Goal: Task Accomplishment & Management: Manage account settings

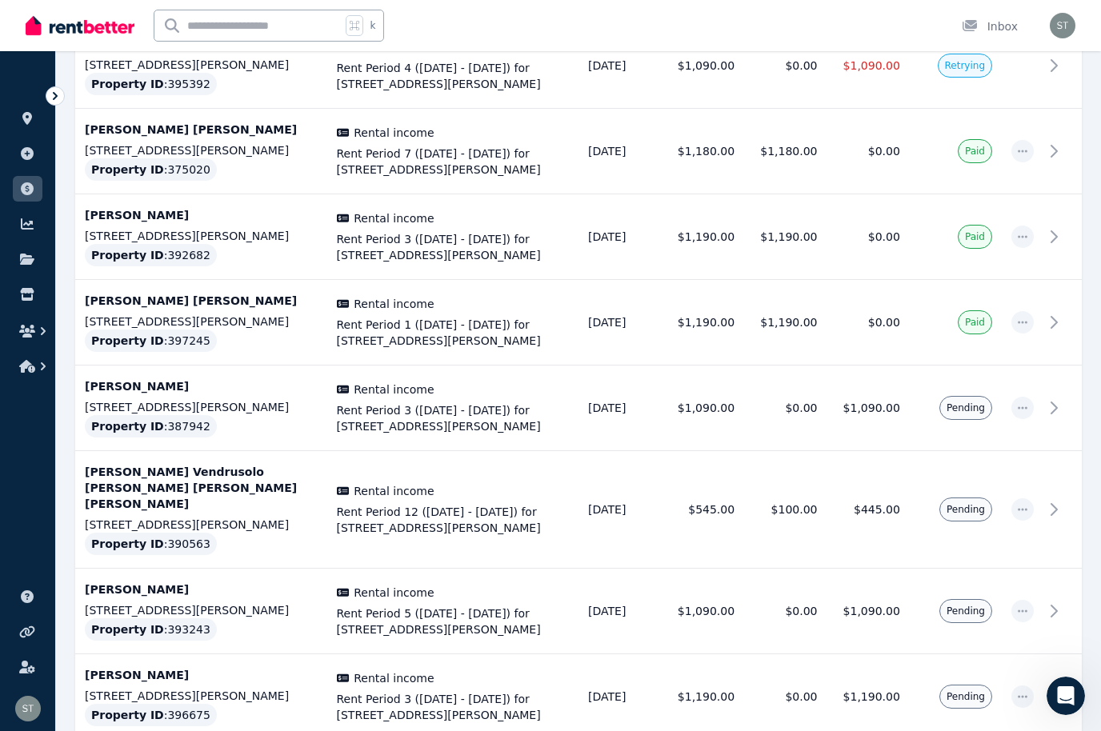
scroll to position [434, 0]
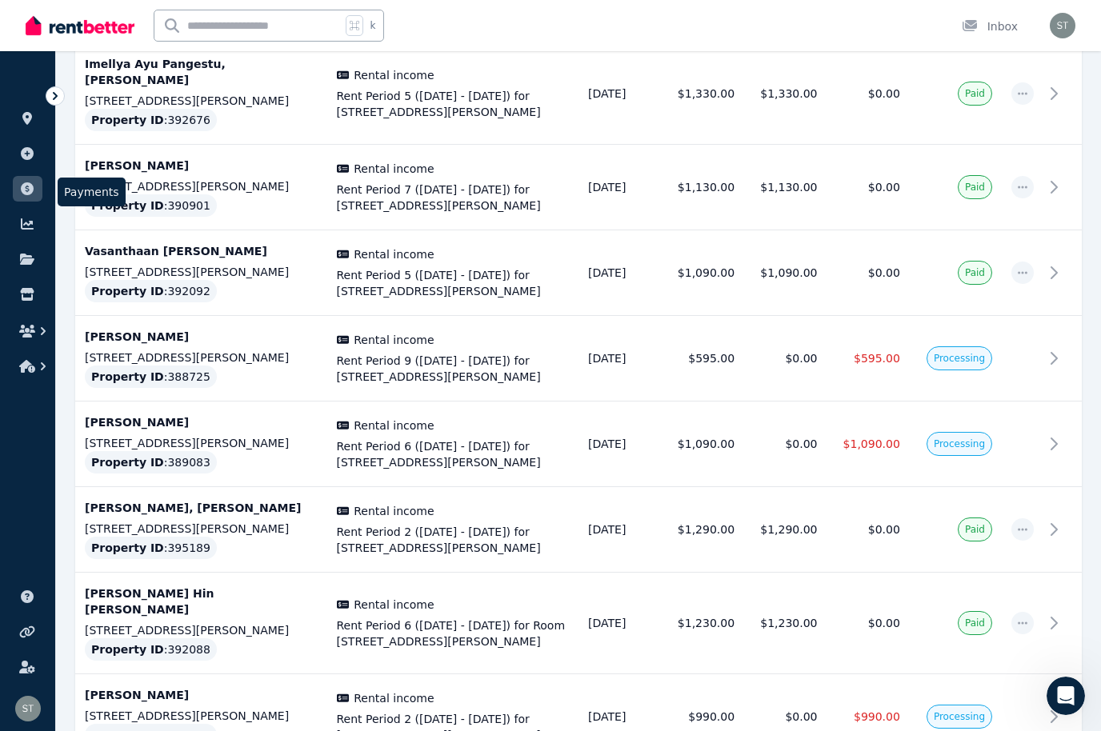
click at [24, 189] on icon at bounding box center [27, 188] width 13 height 13
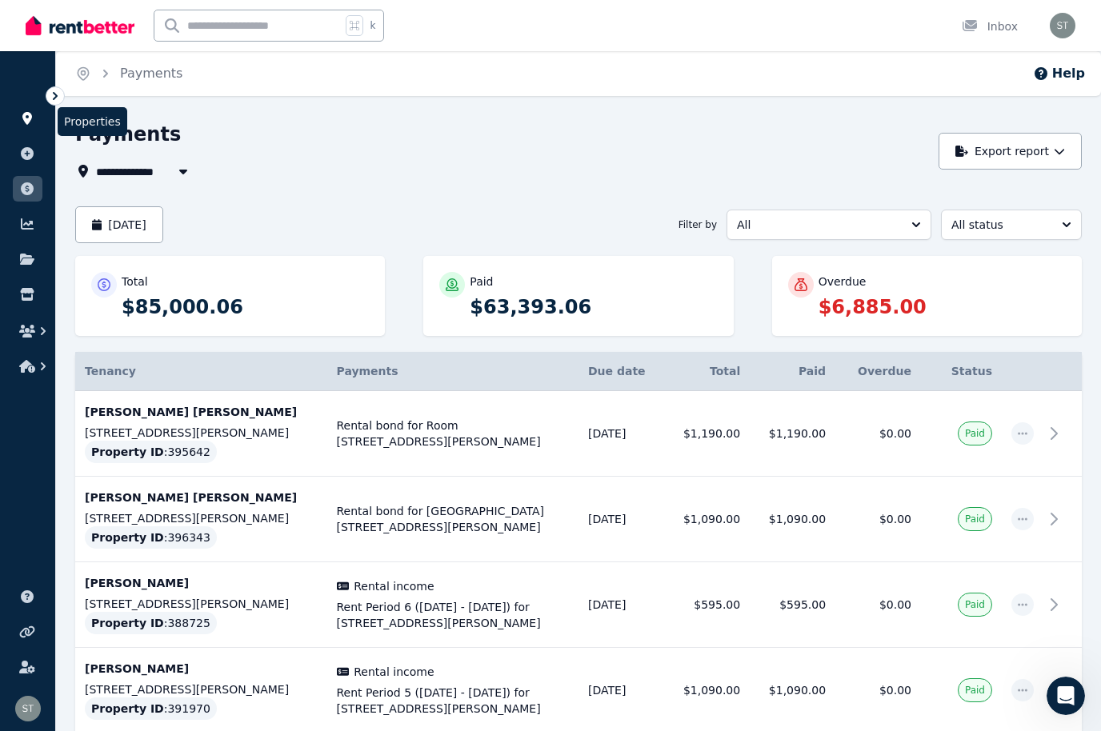
click at [32, 113] on icon at bounding box center [27, 118] width 16 height 13
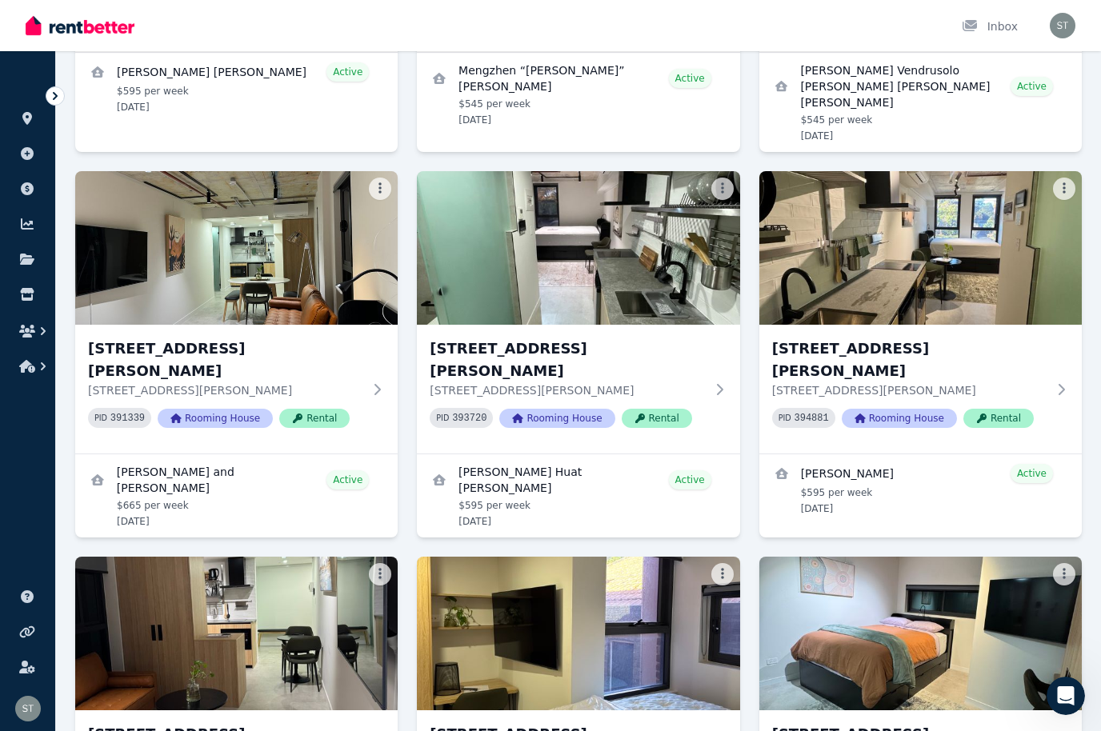
scroll to position [2862, 0]
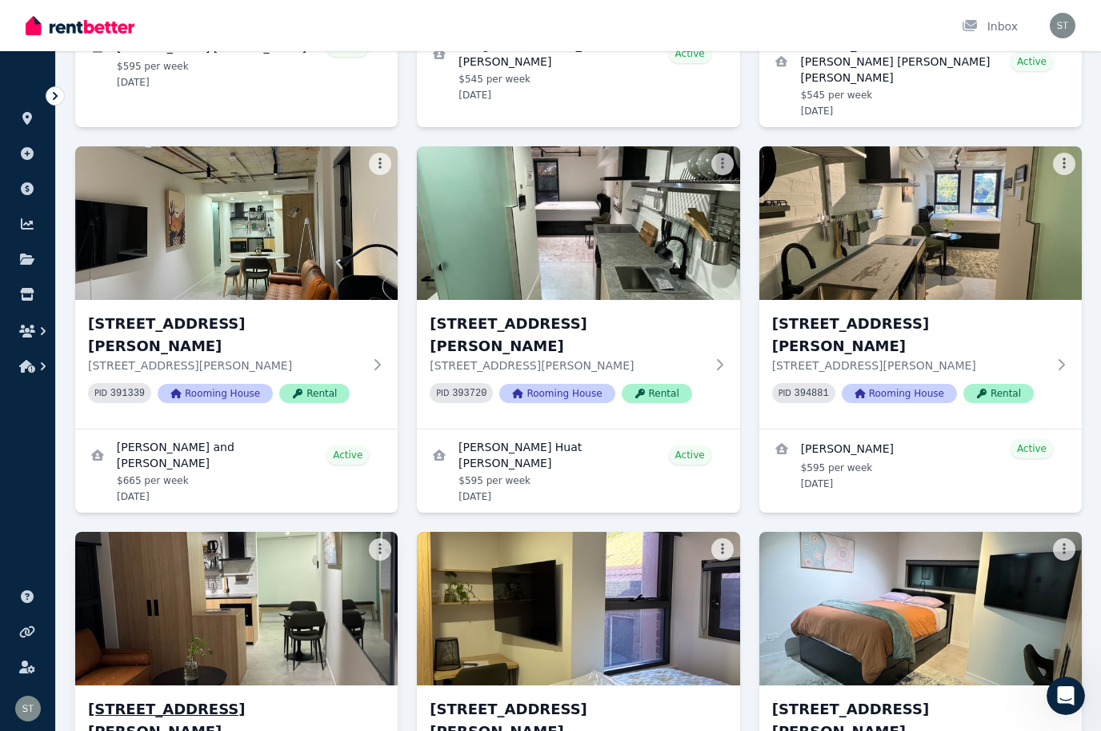
click at [247, 528] on img at bounding box center [236, 609] width 338 height 162
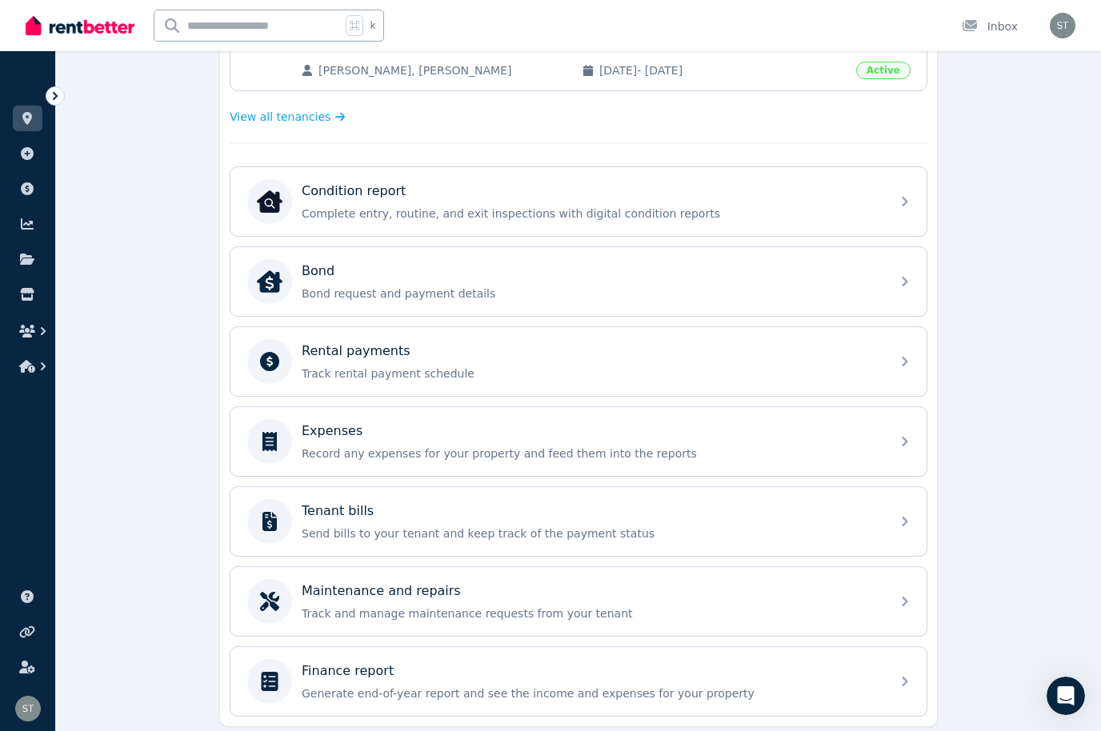
scroll to position [420, 0]
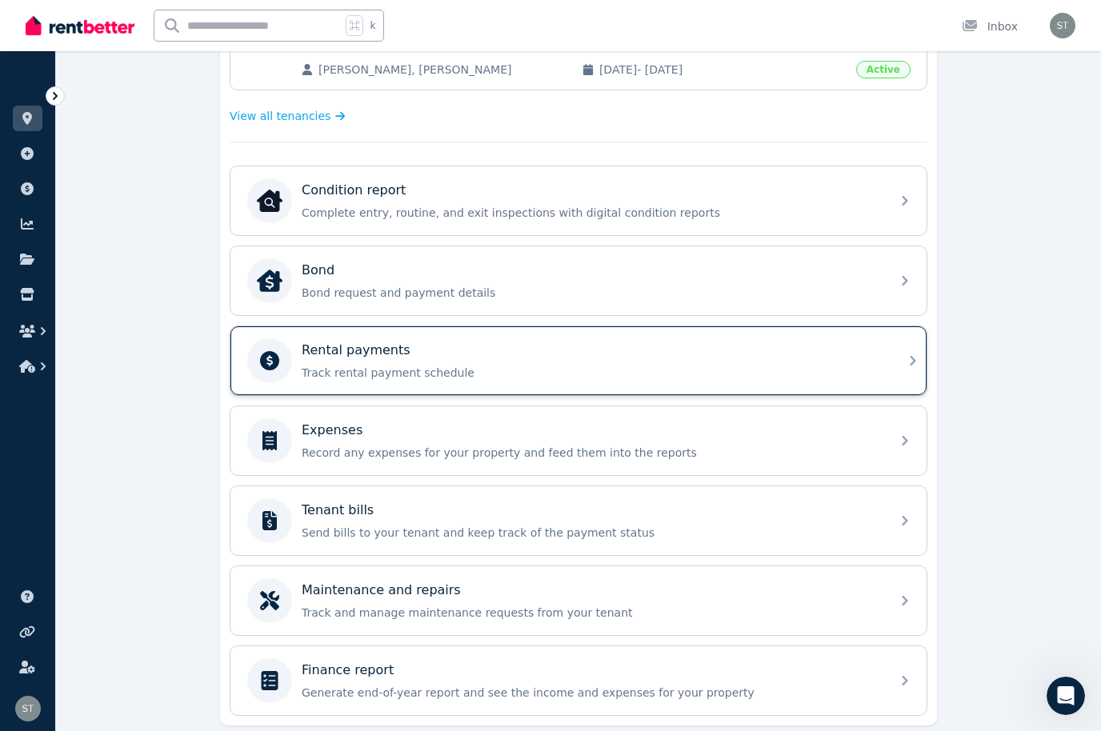
click at [543, 375] on p "Track rental payment schedule" at bounding box center [591, 373] width 579 height 16
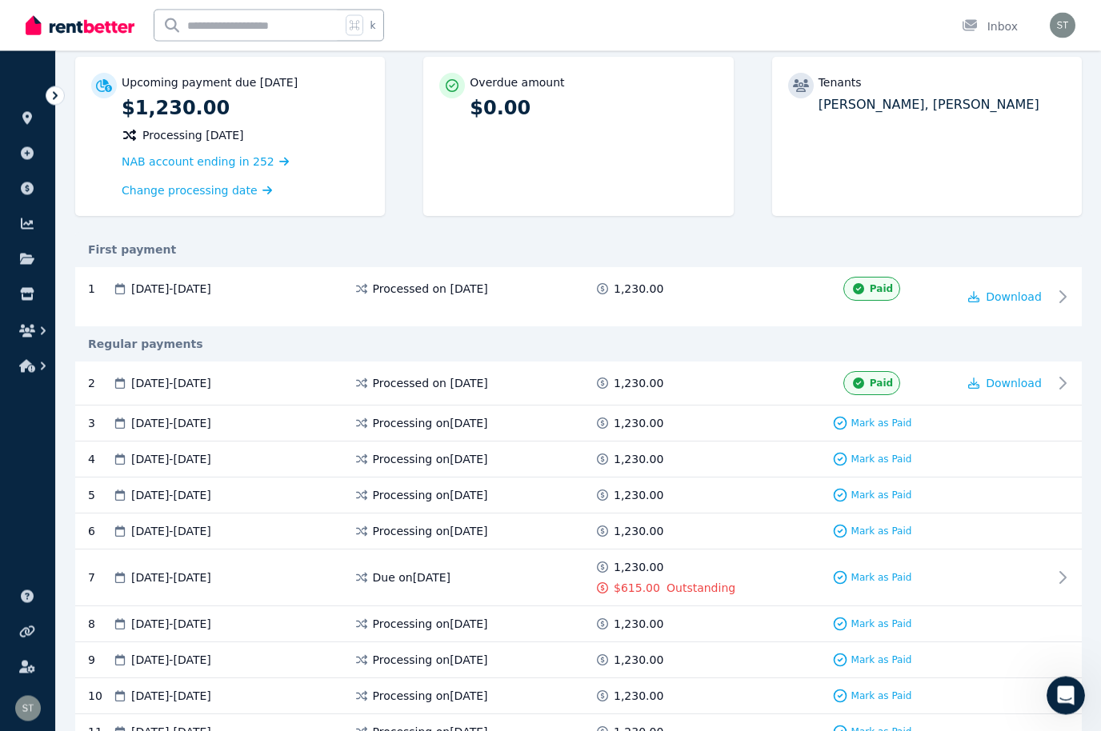
scroll to position [153, 0]
click at [873, 571] on span "Mark as Paid" at bounding box center [881, 577] width 61 height 13
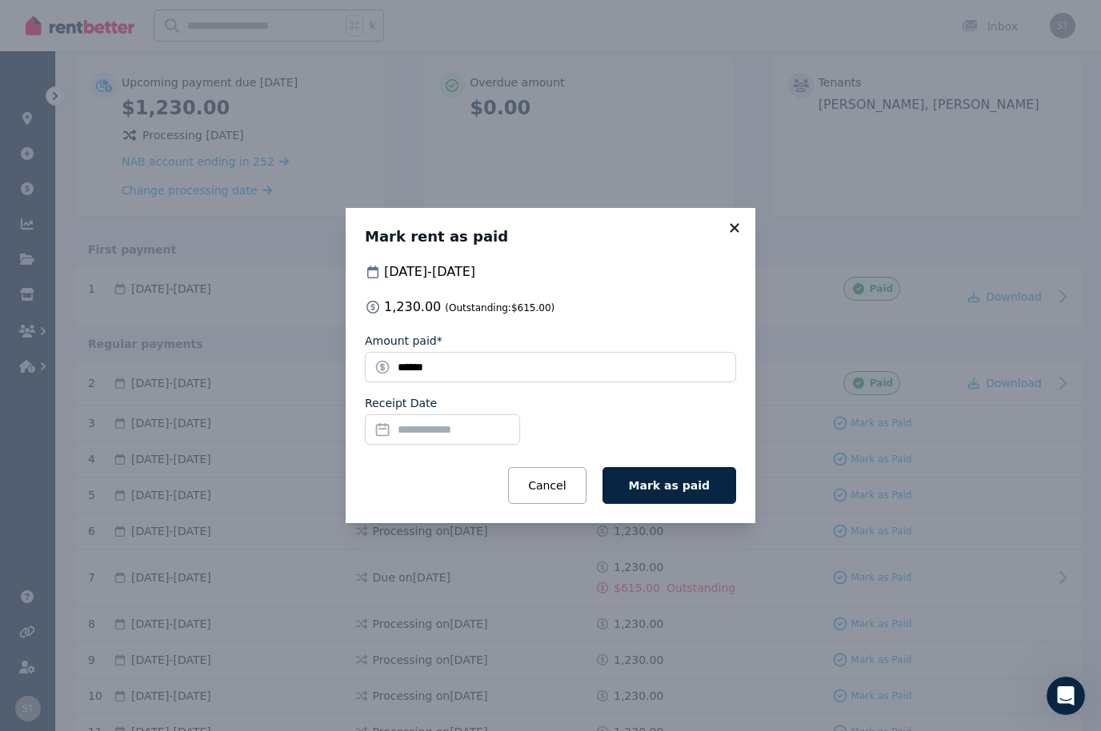
click at [740, 235] on icon at bounding box center [734, 228] width 16 height 14
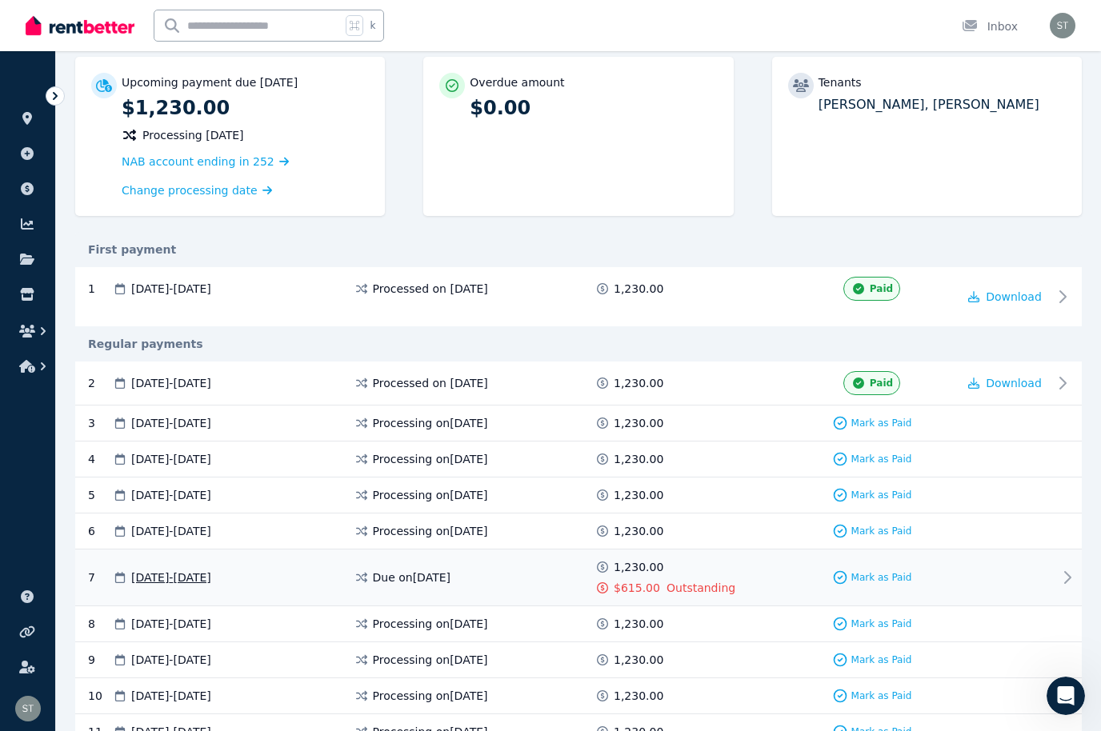
click at [615, 577] on div "1,230.00 $615.00" at bounding box center [630, 577] width 72 height 37
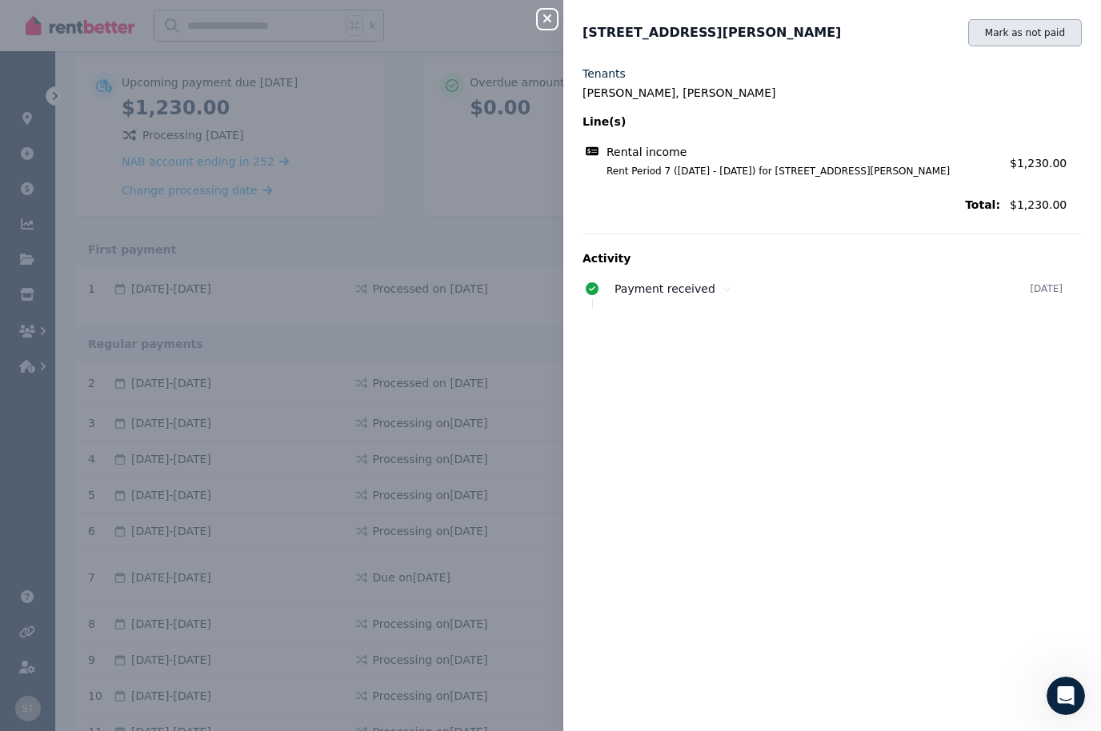
click at [1025, 30] on button "Mark as not paid" at bounding box center [1025, 32] width 114 height 27
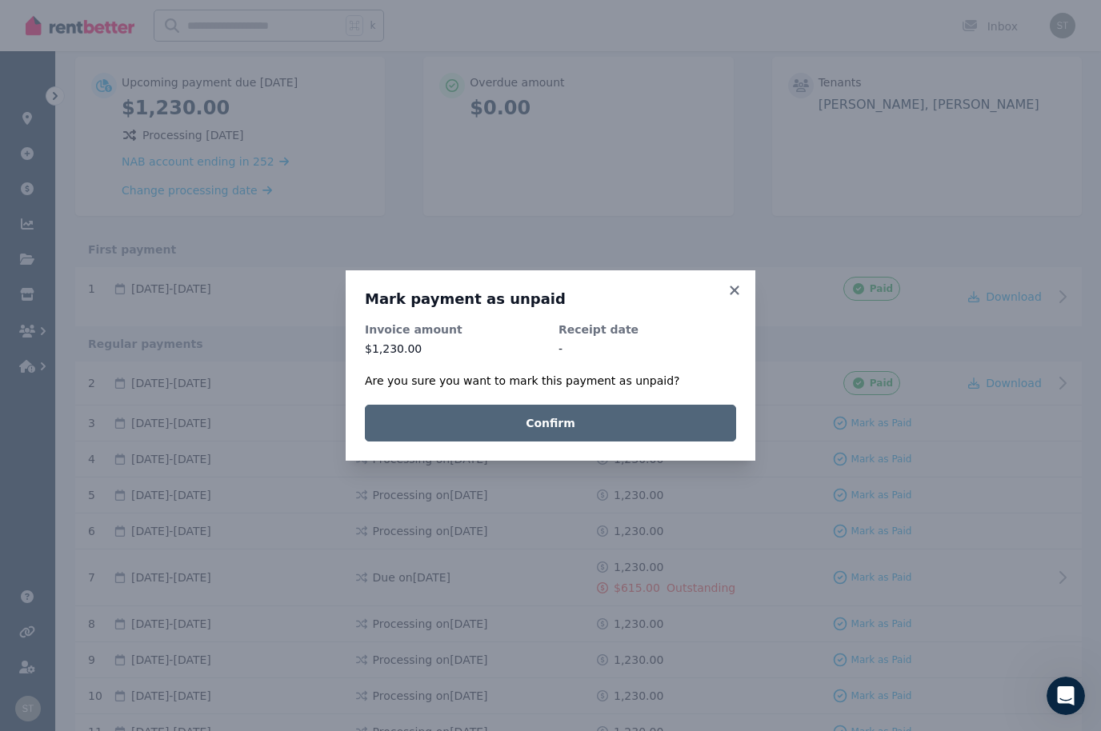
click at [562, 442] on button "Confirm" at bounding box center [550, 423] width 371 height 37
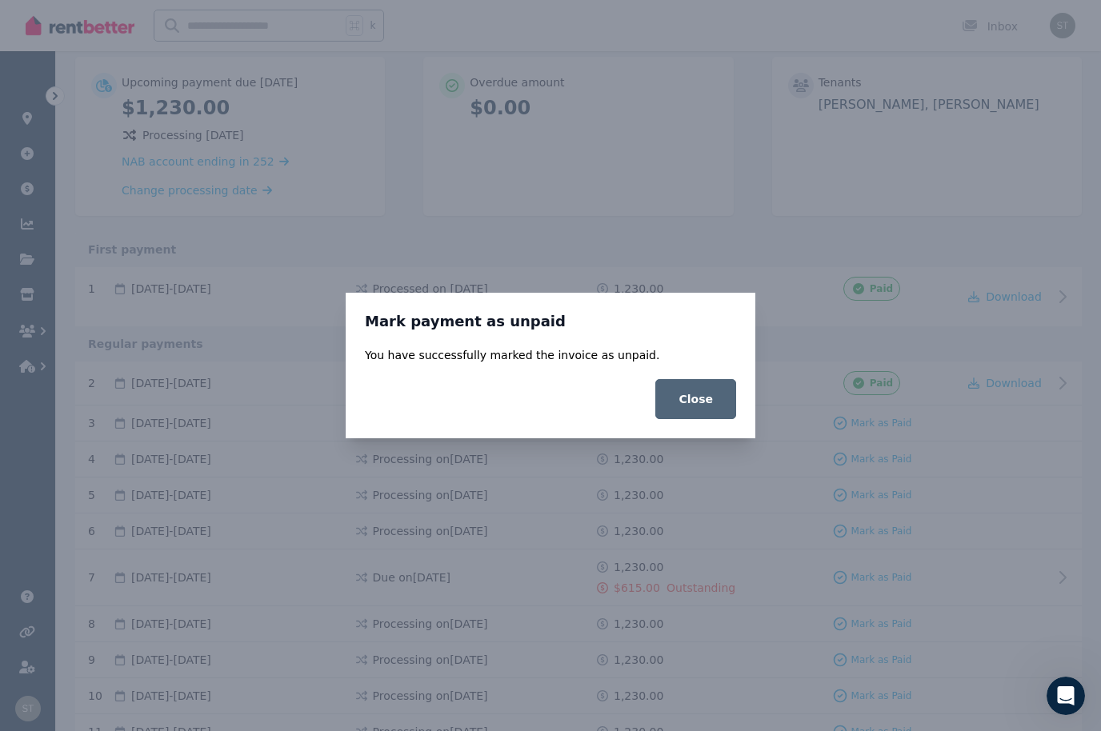
click at [703, 419] on button "Close" at bounding box center [695, 399] width 81 height 40
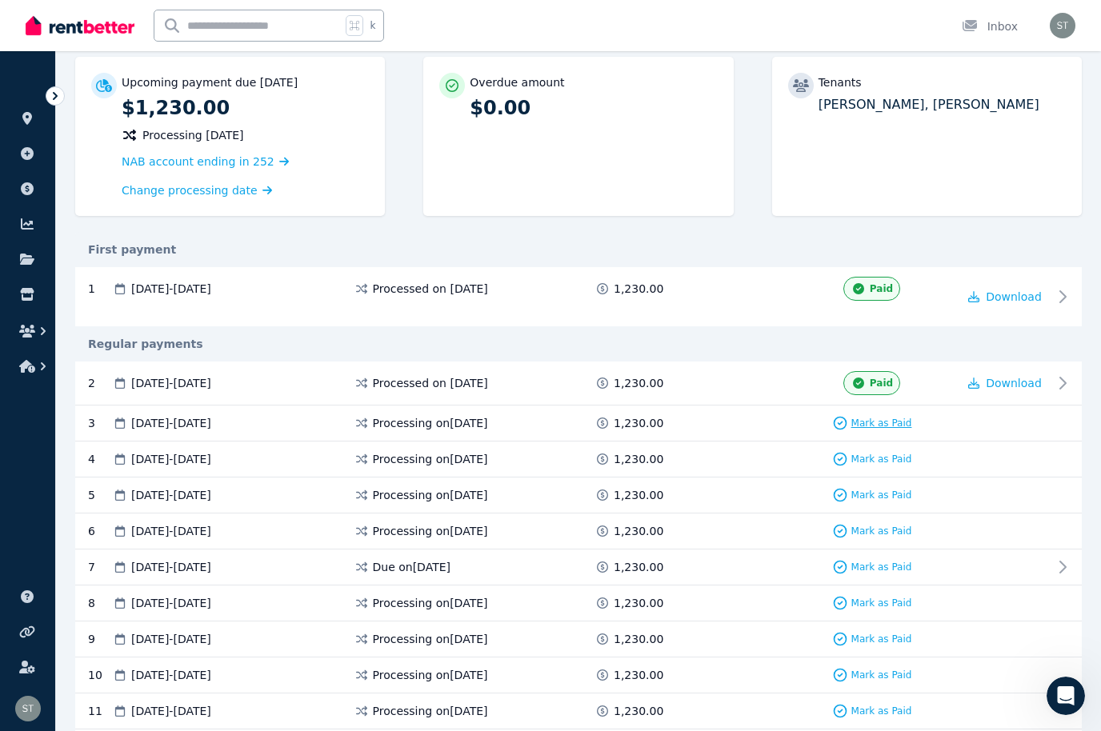
click at [881, 417] on span "Mark as Paid" at bounding box center [881, 423] width 61 height 13
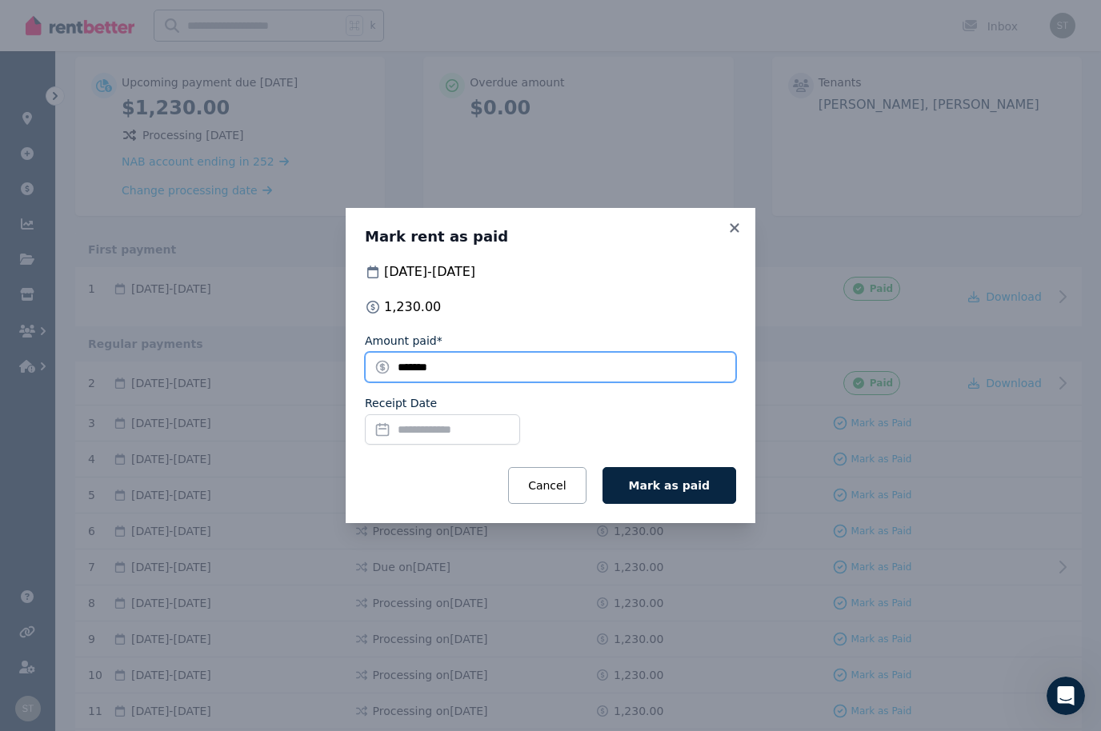
click at [515, 382] on input "*******" at bounding box center [550, 367] width 371 height 30
click at [534, 382] on input "**********" at bounding box center [550, 367] width 371 height 30
type input "***"
click at [423, 445] on input "Receipt Date" at bounding box center [442, 429] width 155 height 30
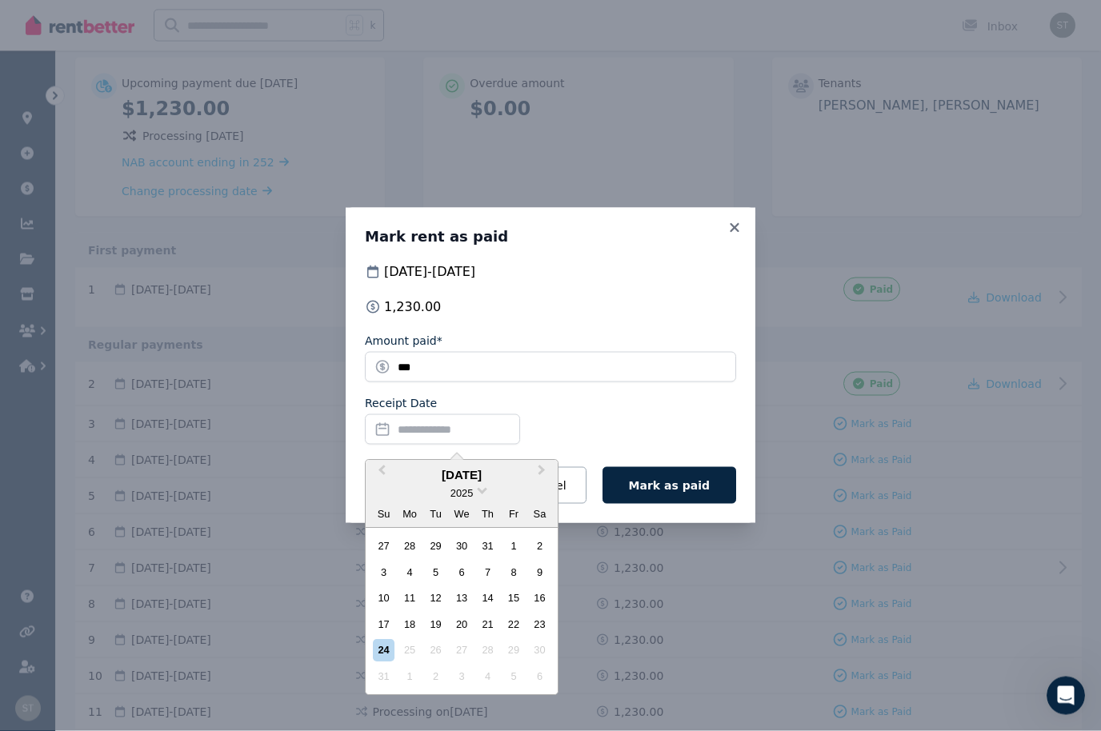
scroll to position [153, 0]
click at [387, 662] on div "24" at bounding box center [384, 651] width 22 height 22
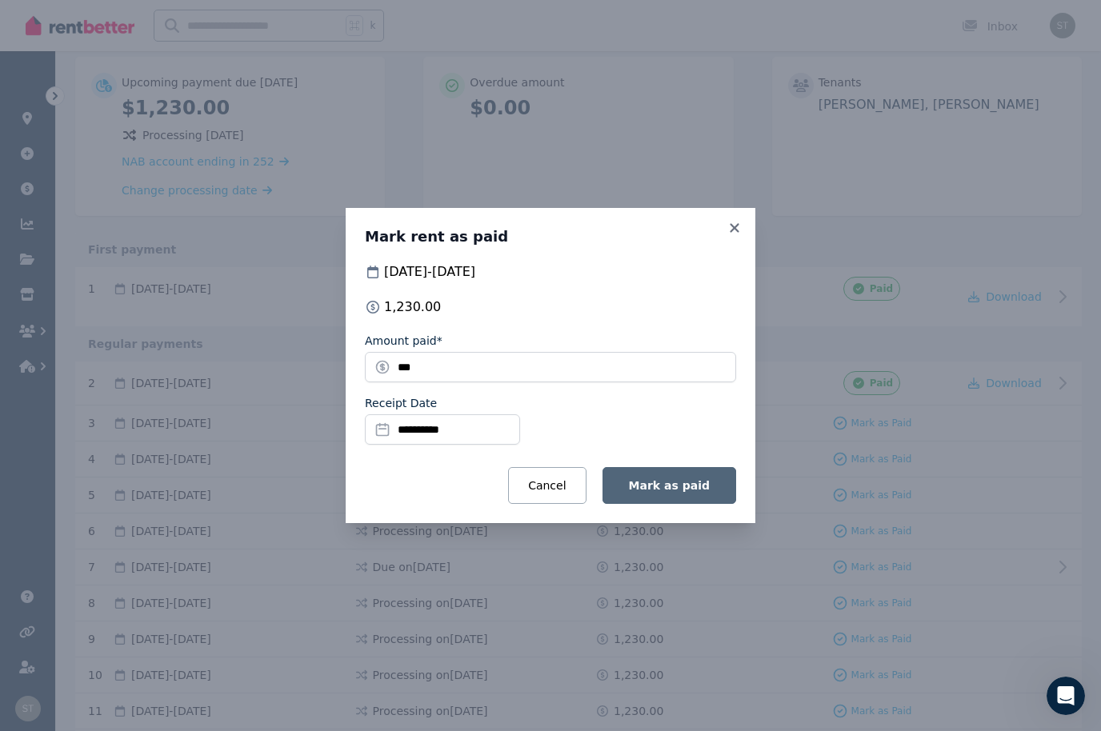
click at [689, 492] on span "Mark as paid" at bounding box center [669, 485] width 81 height 13
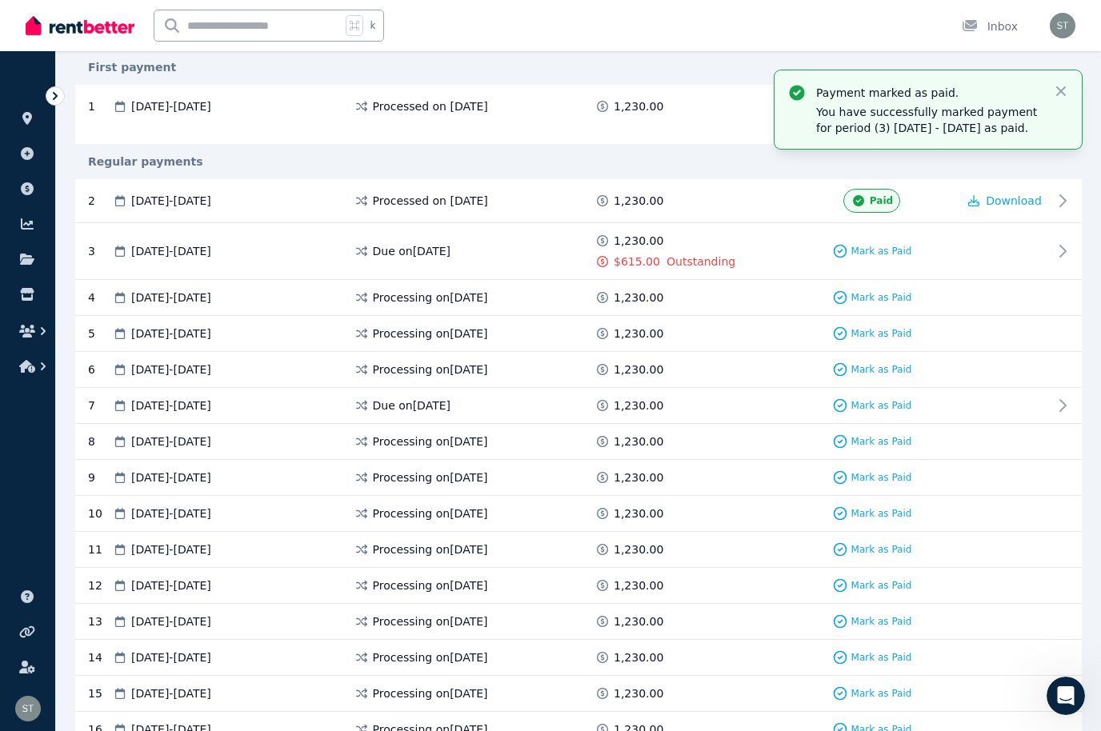
scroll to position [0, 0]
